Goal: Transaction & Acquisition: Obtain resource

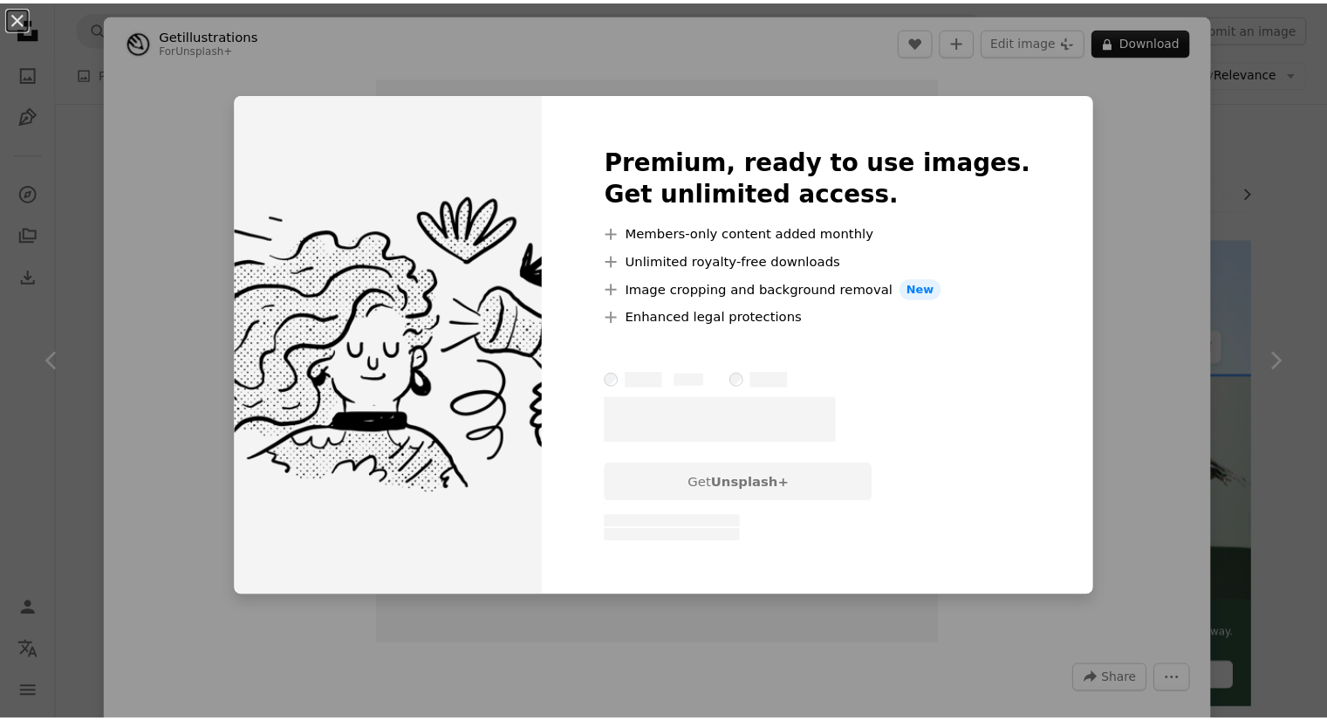
scroll to position [872, 0]
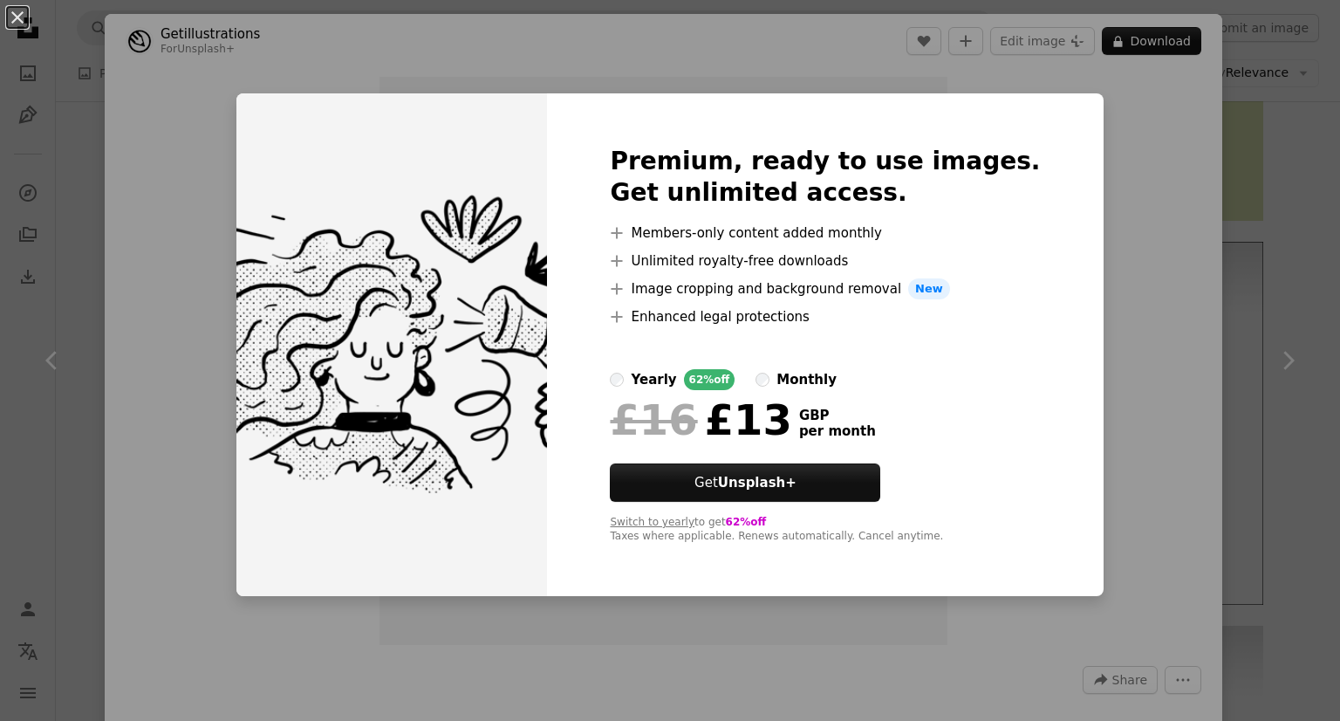
click at [1082, 89] on div "An X shape Premium, ready to use images. Get unlimited access. A plus sign Memb…" at bounding box center [670, 360] width 1340 height 721
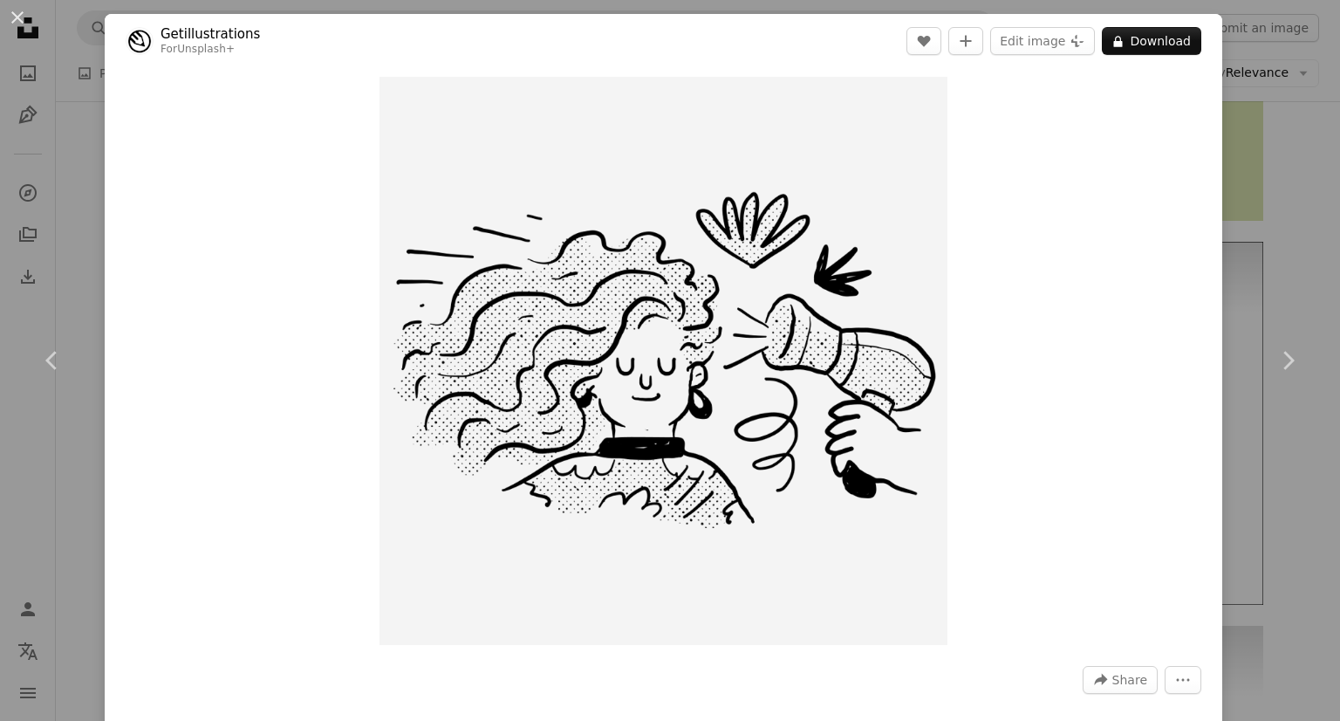
click at [1260, 156] on div "An X shape Chevron left Chevron right Getillustrations For Unsplash+ A heart A …" at bounding box center [670, 360] width 1340 height 721
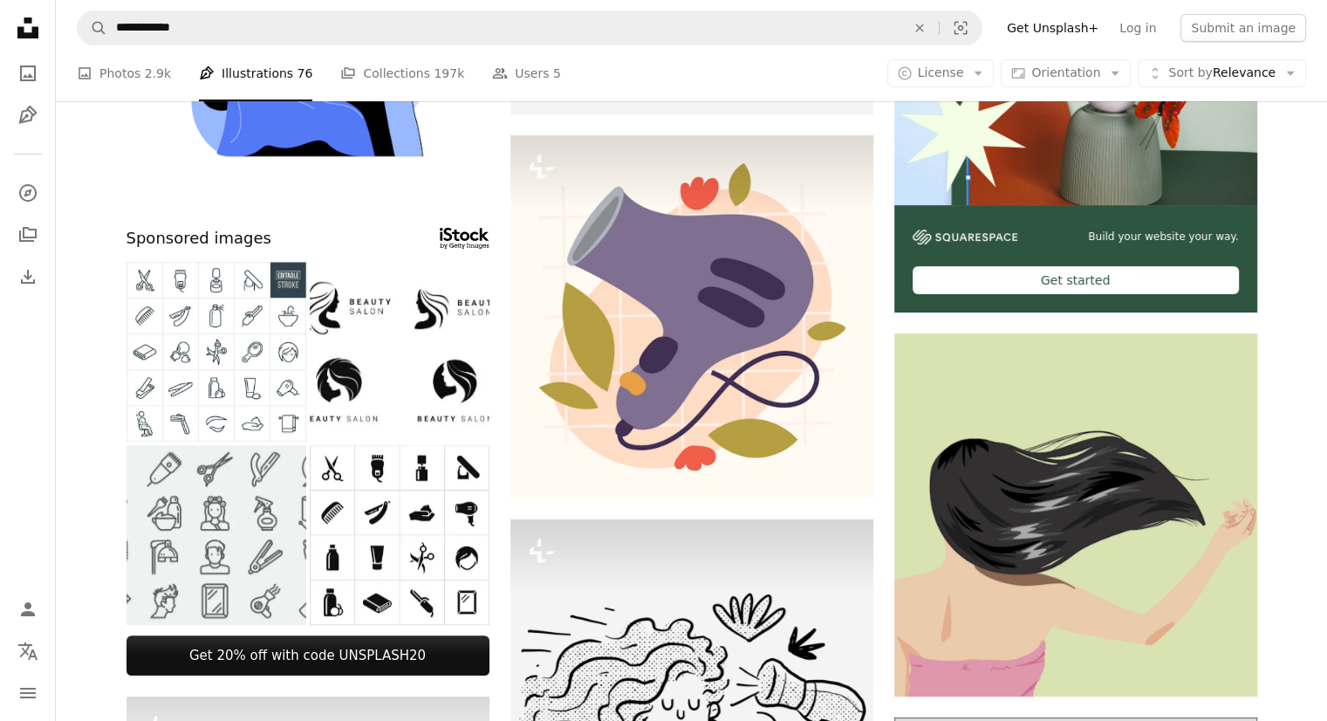
scroll to position [436, 0]
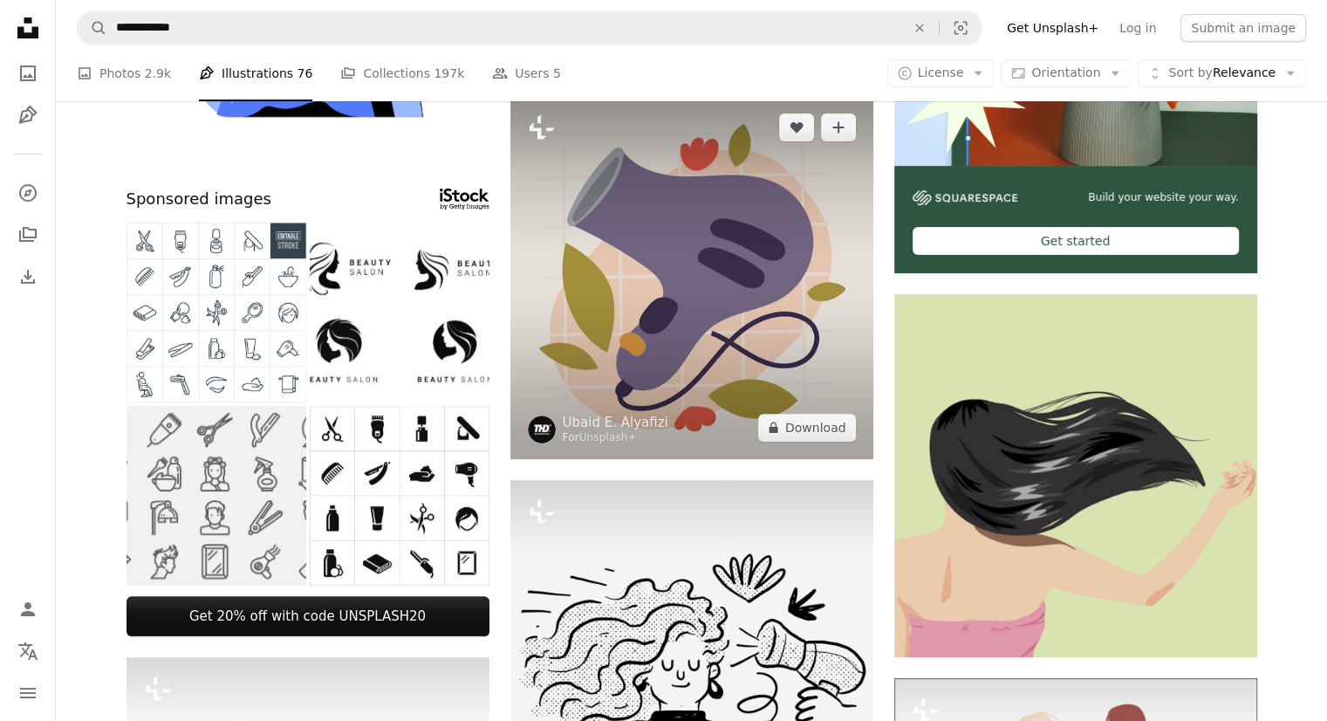
click at [688, 258] on img at bounding box center [691, 277] width 363 height 363
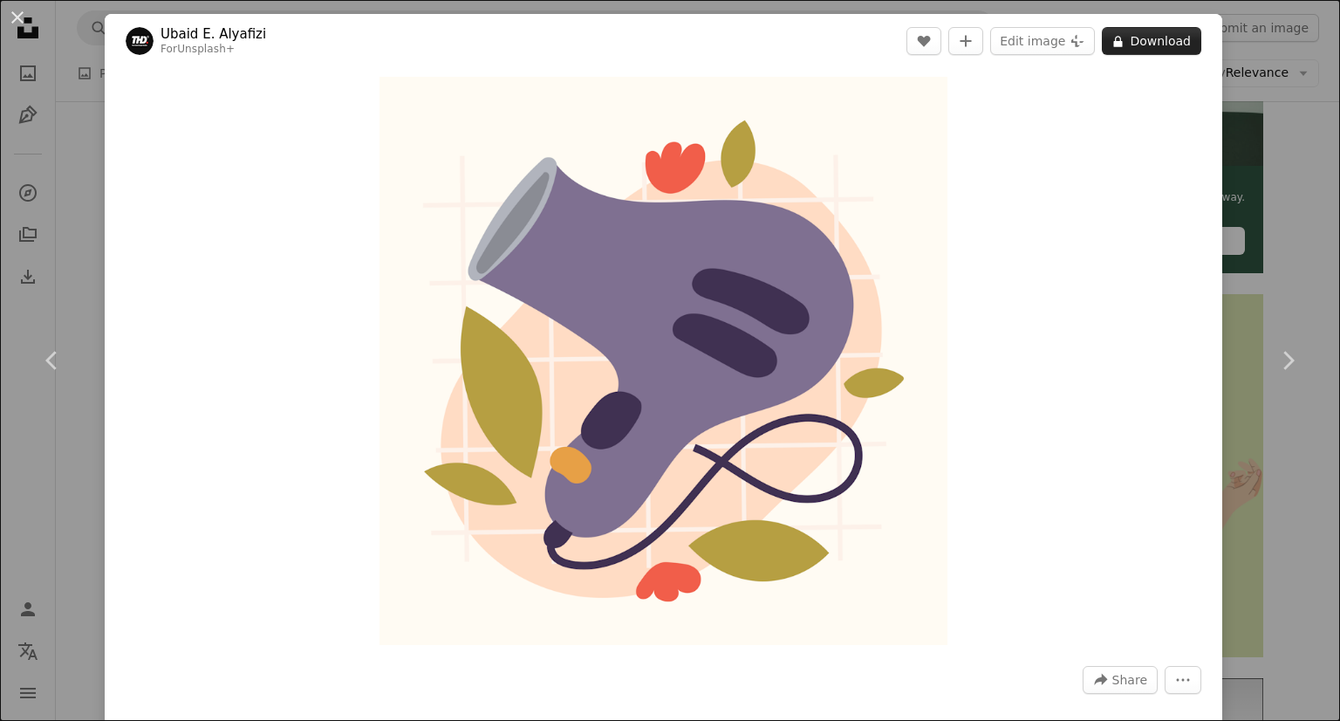
click at [1137, 36] on button "A lock Download" at bounding box center [1151, 41] width 99 height 28
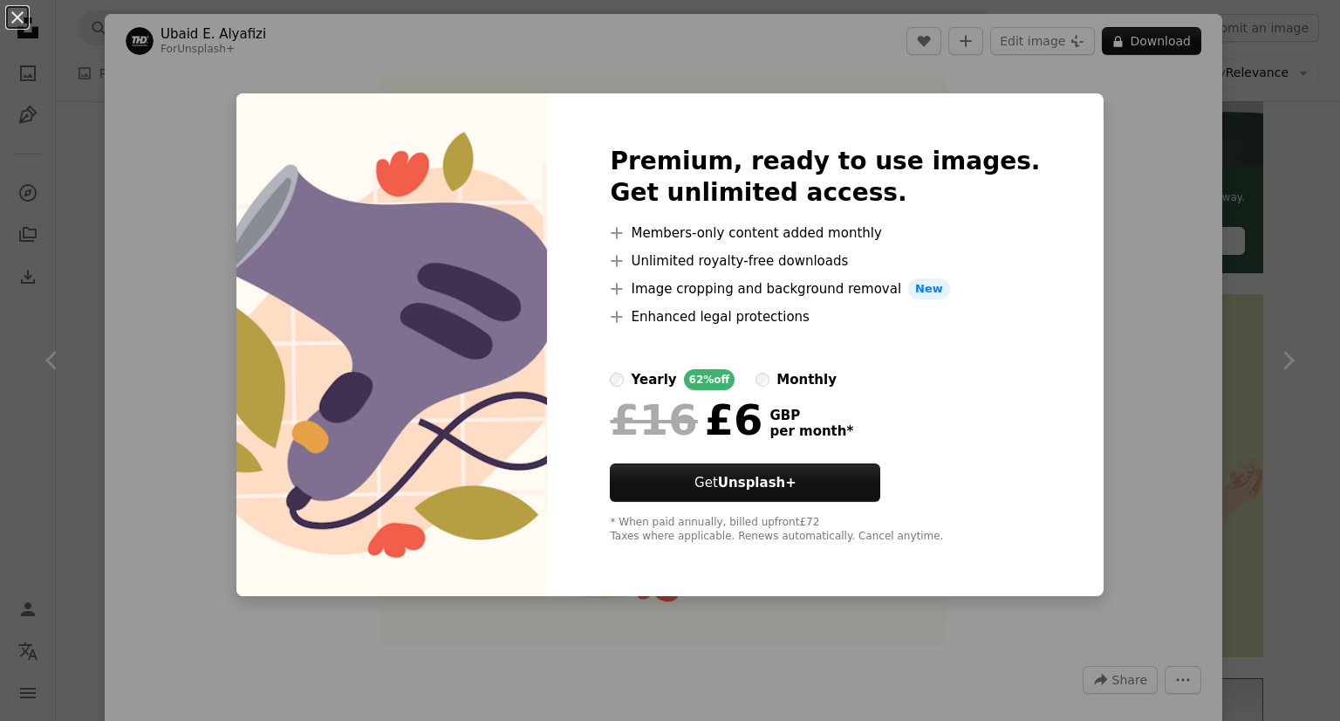
click at [833, 64] on div "An X shape Premium, ready to use images. Get unlimited access. A plus sign Memb…" at bounding box center [670, 360] width 1340 height 721
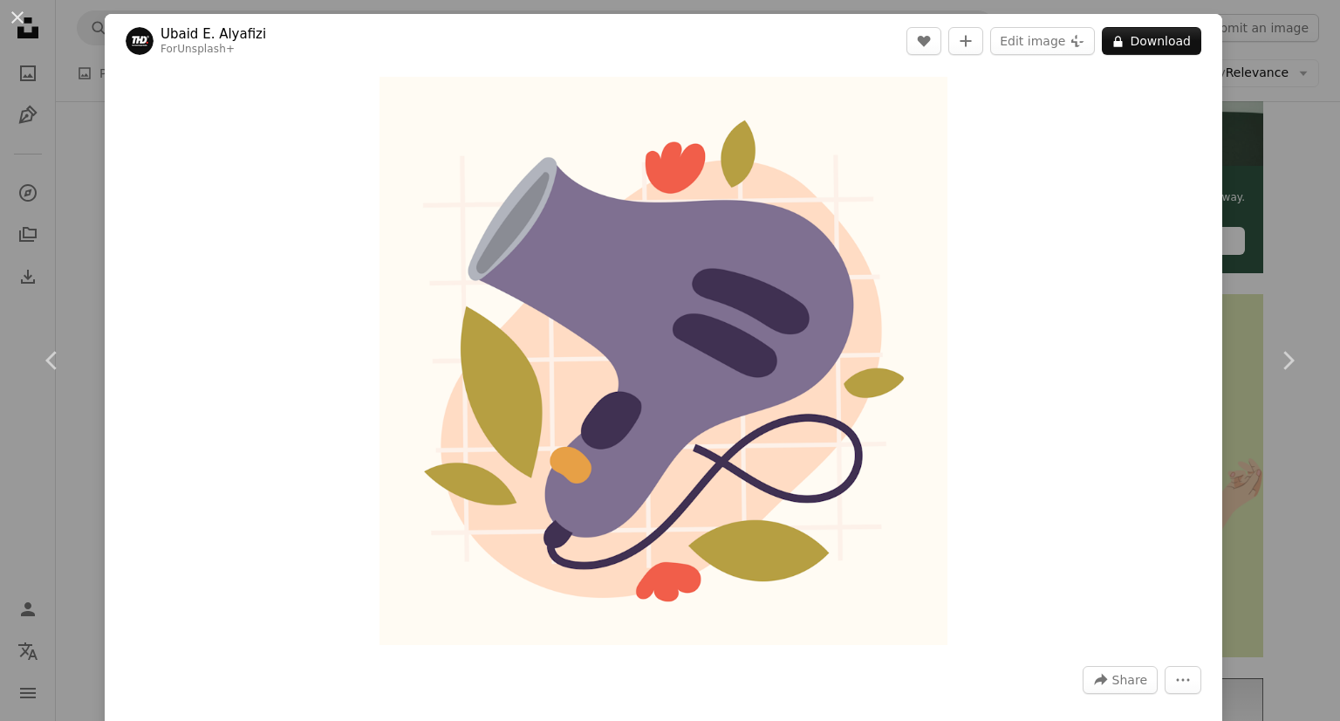
click at [1295, 116] on div "An X shape Chevron left Chevron right [PERSON_NAME] Alyafizi For Unsplash+ A he…" at bounding box center [670, 360] width 1340 height 721
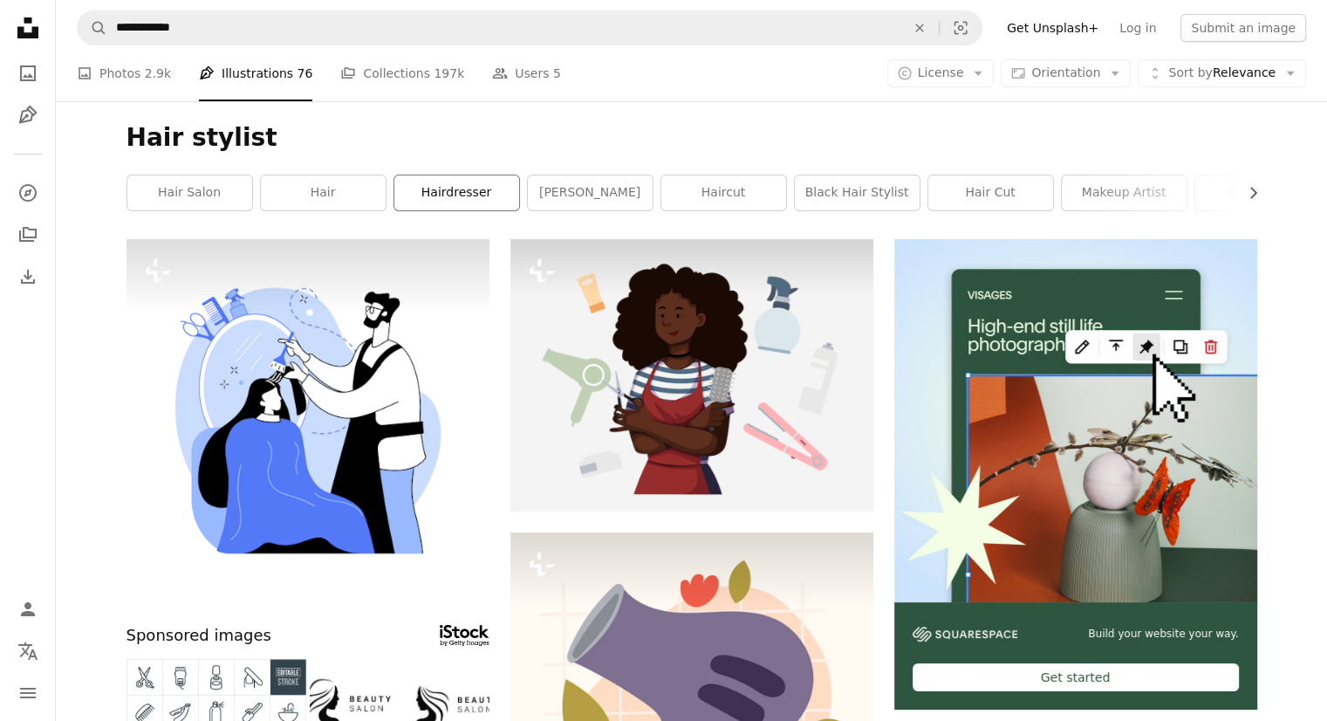
click at [458, 195] on link "hairdresser" at bounding box center [456, 192] width 125 height 35
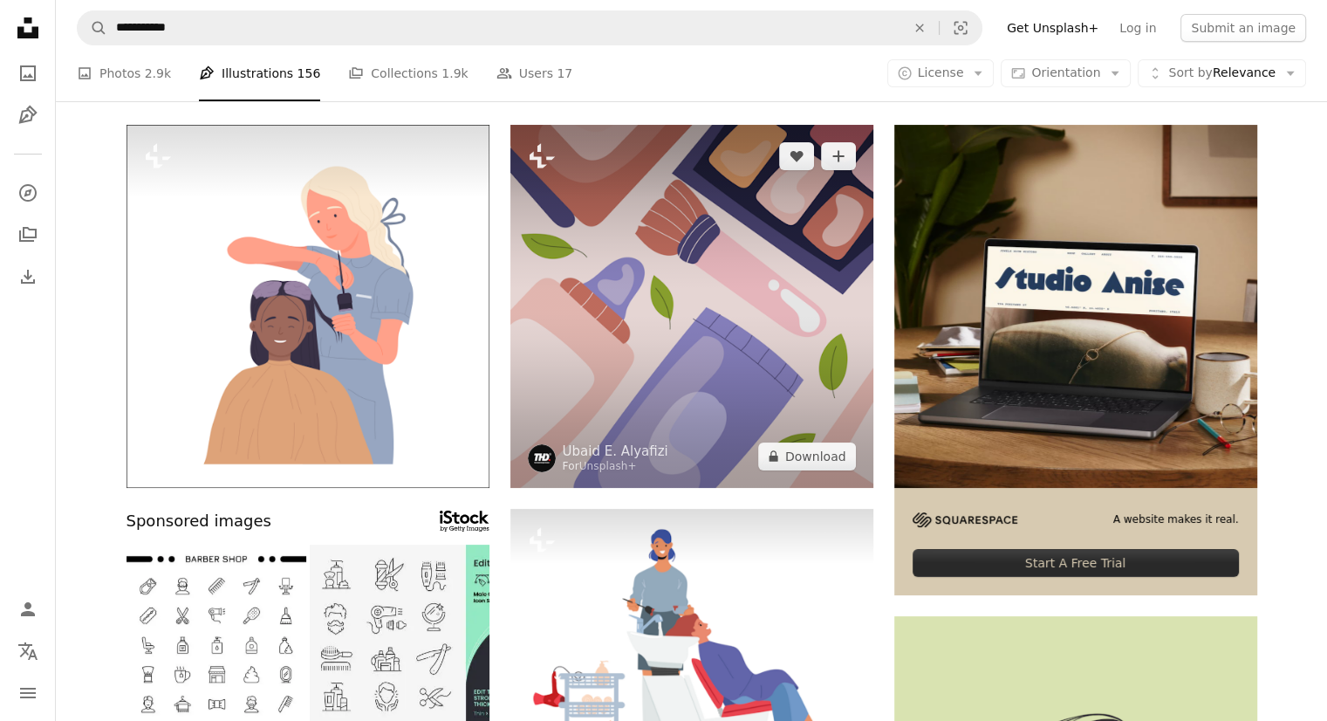
scroll to position [436, 0]
